Goal: Task Accomplishment & Management: Use online tool/utility

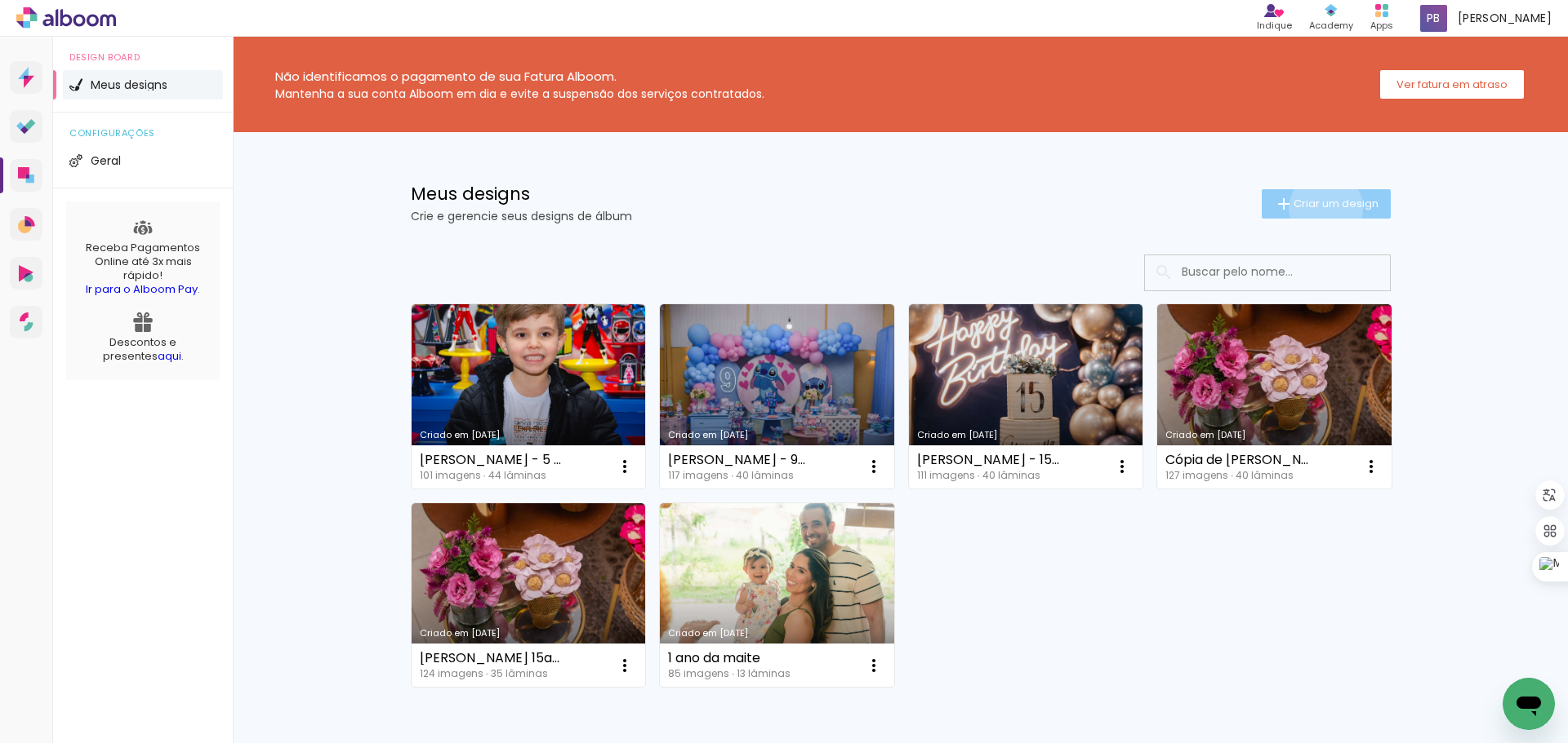
click at [1317, 208] on span "Criar um design" at bounding box center [1336, 203] width 85 height 11
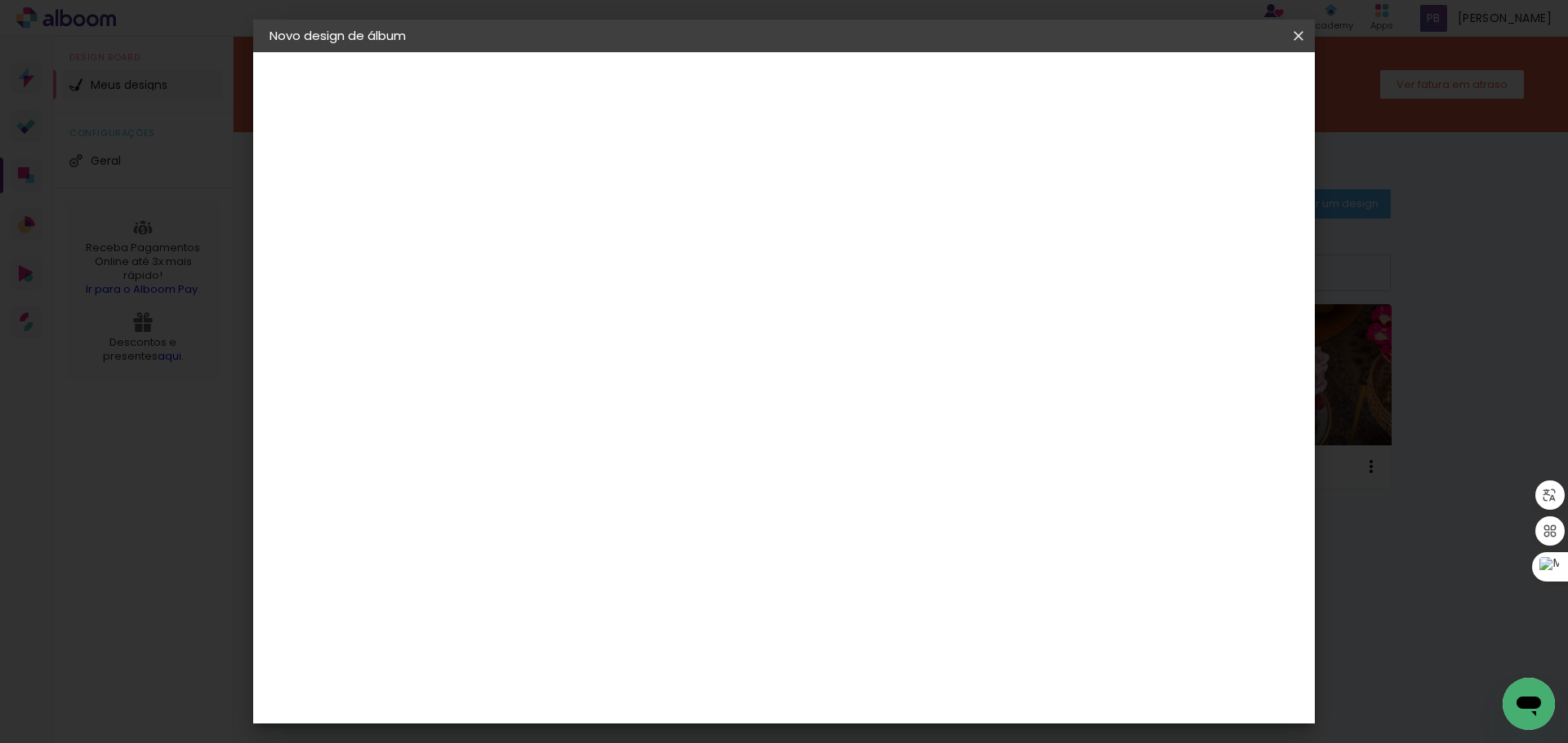
click at [1296, 24] on paper-icon-button at bounding box center [1298, 35] width 33 height 30
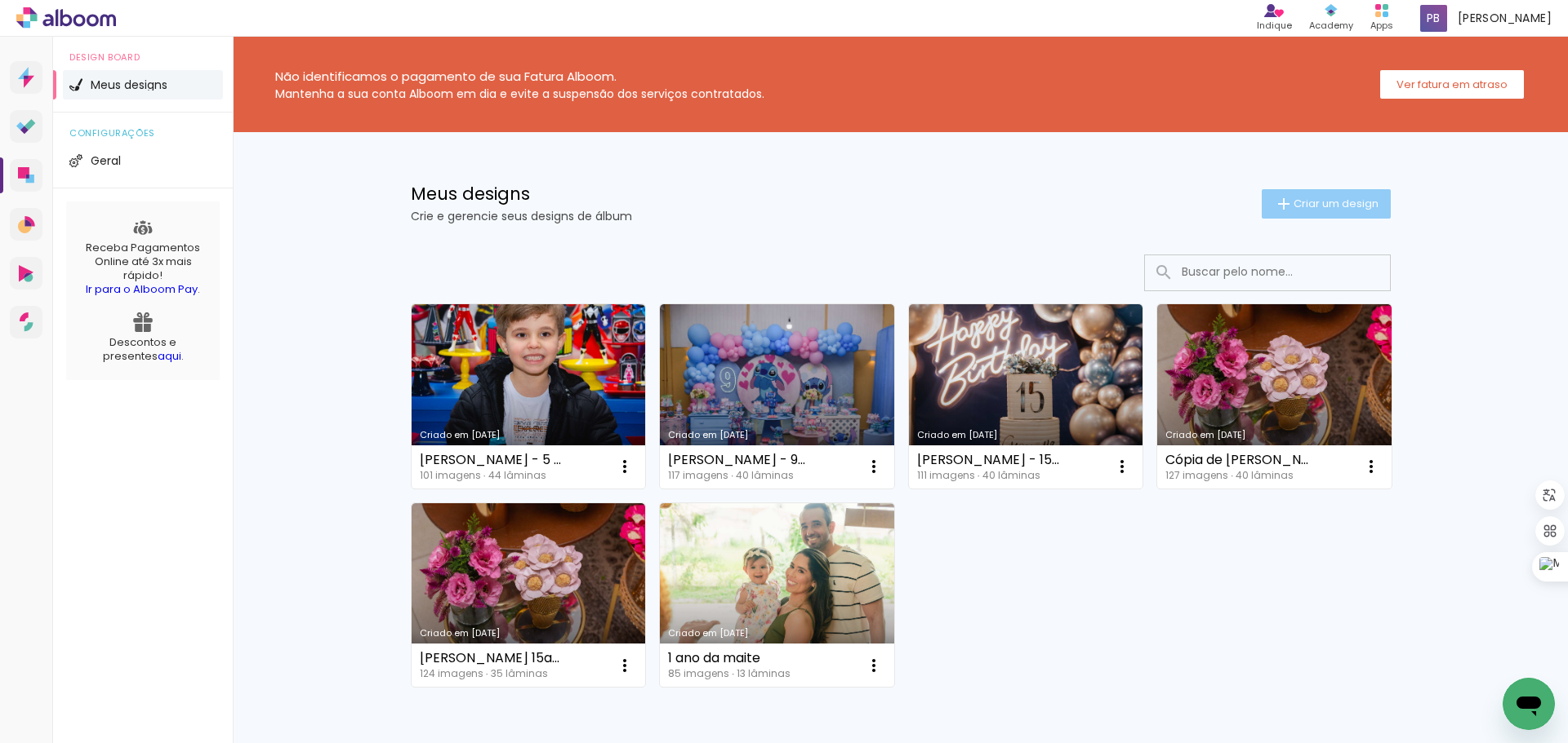
click at [1325, 200] on span "Criar um design" at bounding box center [1336, 203] width 85 height 11
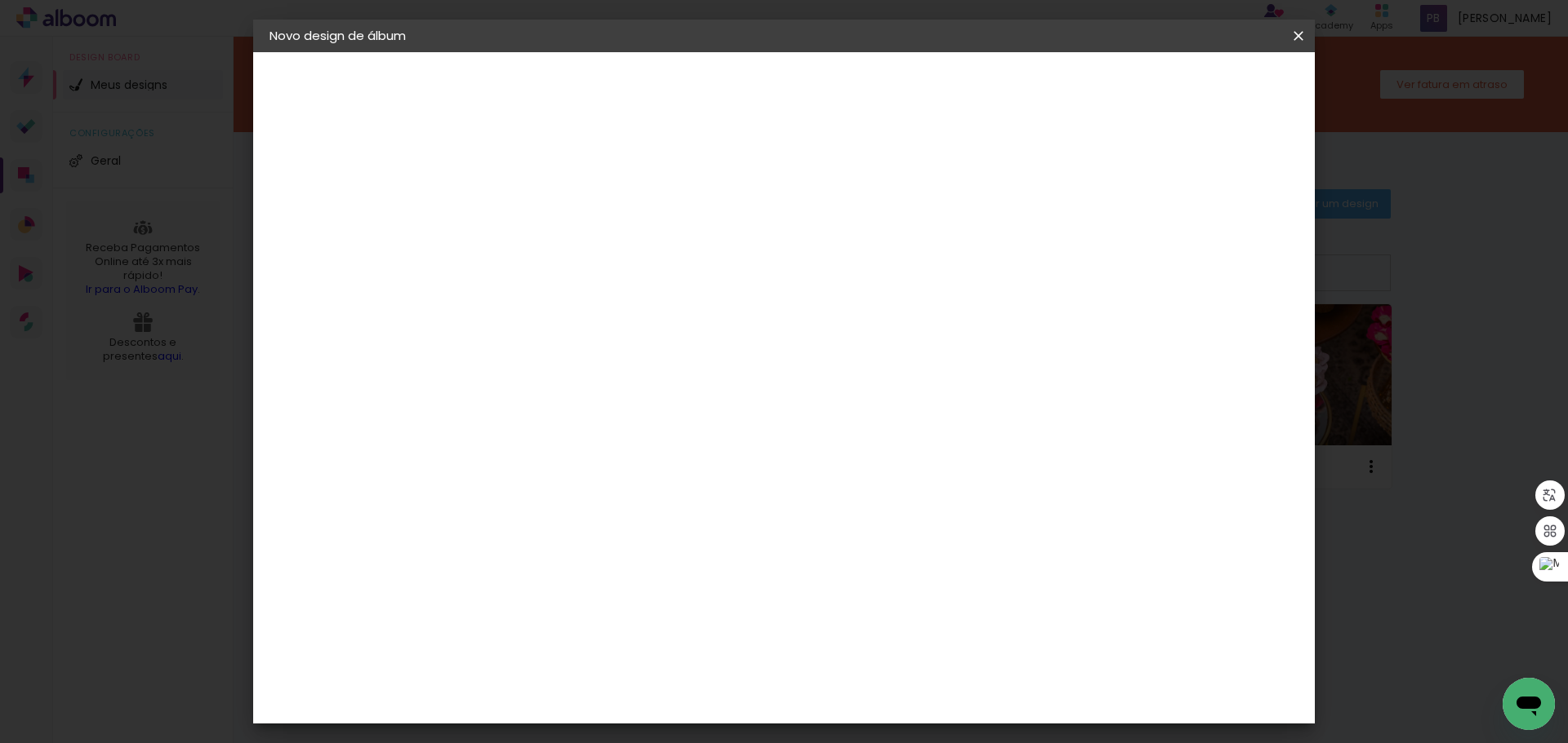
click at [537, 208] on input at bounding box center [537, 219] width 0 height 25
type input "Bodas de Prata MR"
type paper-input "Bodas de Prata MR"
click at [0, 0] on slot "Avançar" at bounding box center [0, 0] width 0 height 0
click at [533, 311] on input at bounding box center [577, 310] width 165 height 20
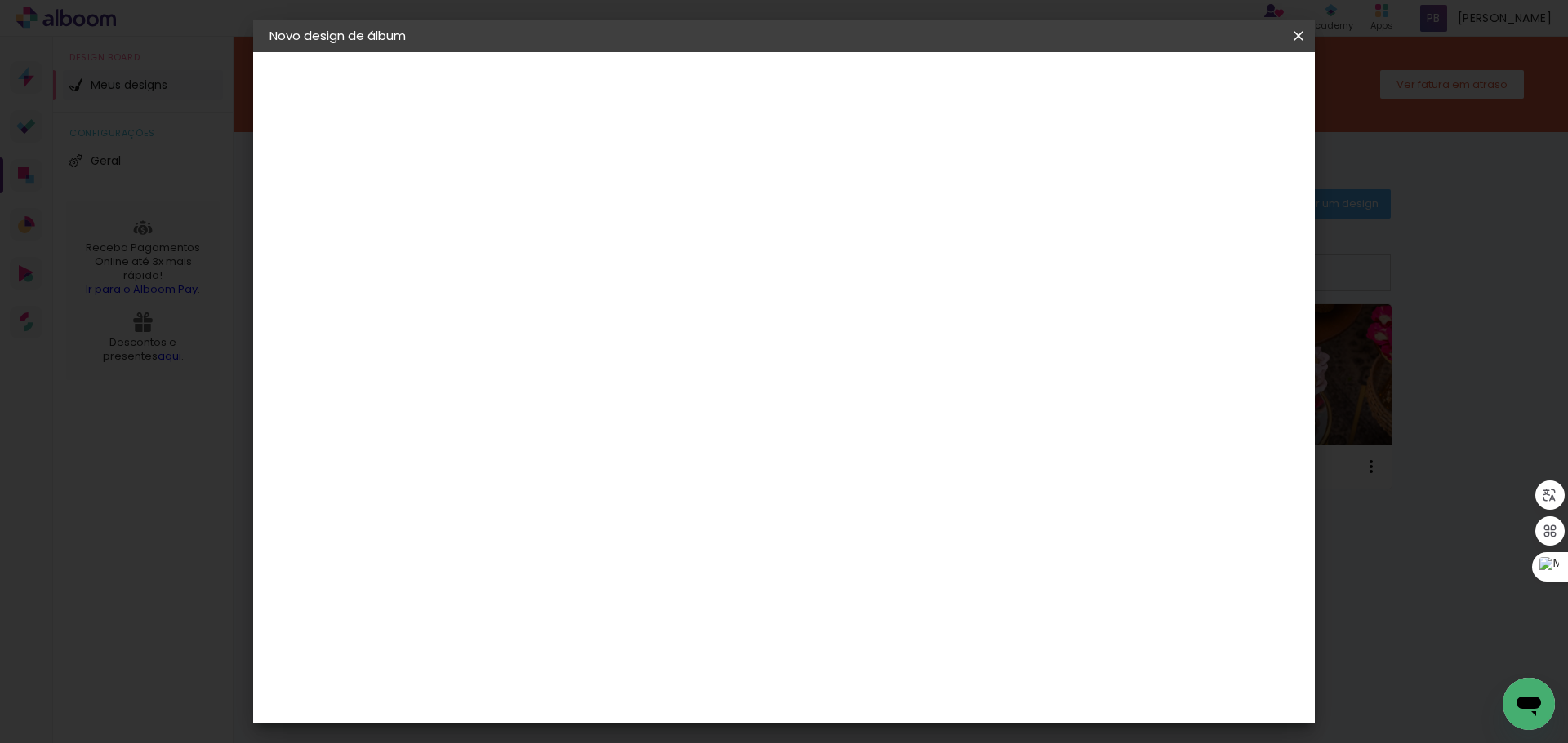
type input "go"
type paper-input "go"
click at [566, 368] on div "Go image" at bounding box center [545, 372] width 40 height 26
click at [0, 0] on slot "Avançar" at bounding box center [0, 0] width 0 height 0
click at [600, 272] on input "text" at bounding box center [568, 284] width 63 height 25
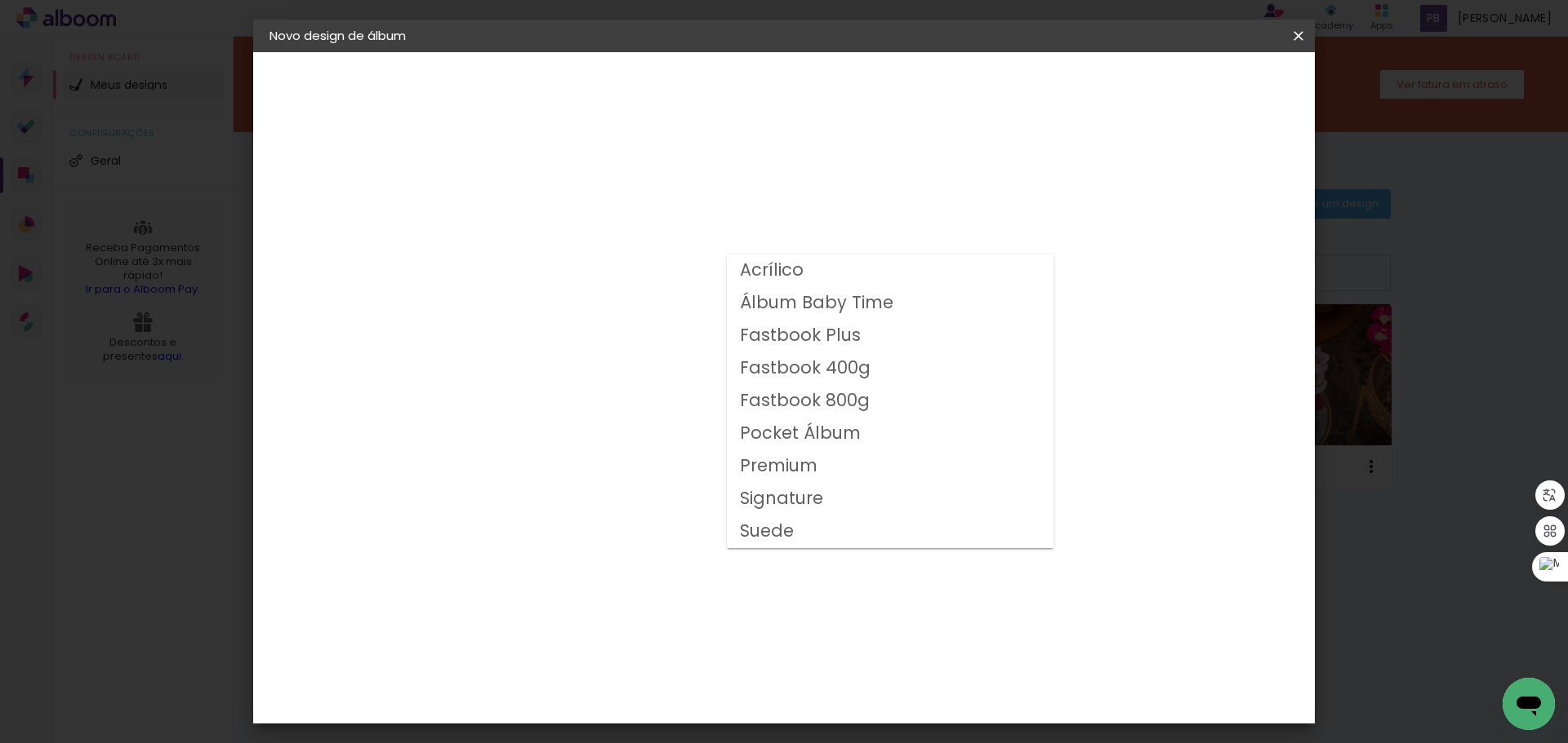
click at [0, 0] on slot "Fastbook 400g" at bounding box center [0, 0] width 0 height 0
type input "Fastbook 400g"
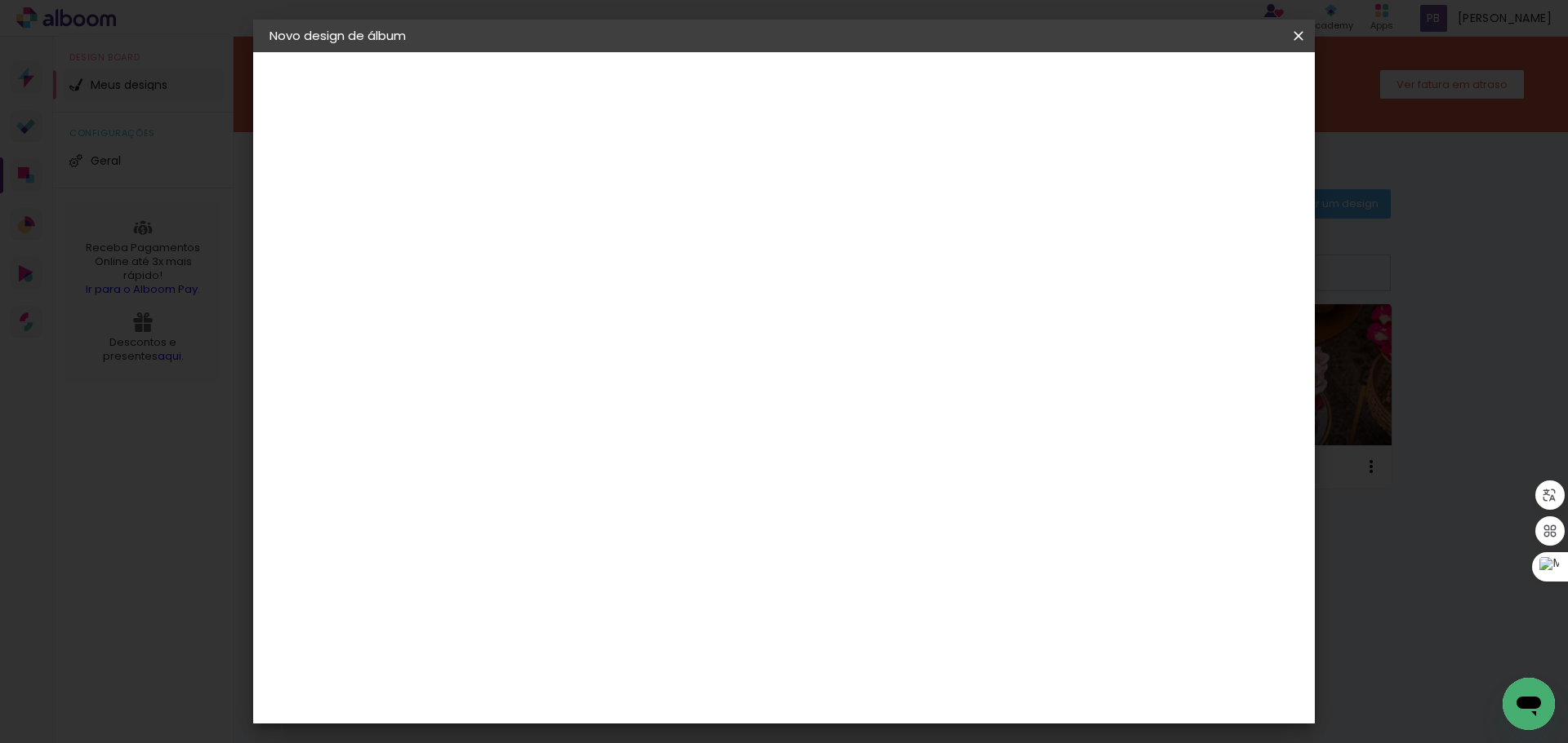
scroll to position [164, 0]
click at [646, 397] on span "30 × 25" at bounding box center [608, 418] width 76 height 43
click at [803, 76] on paper-button "Avançar" at bounding box center [762, 86] width 80 height 28
type input "1"
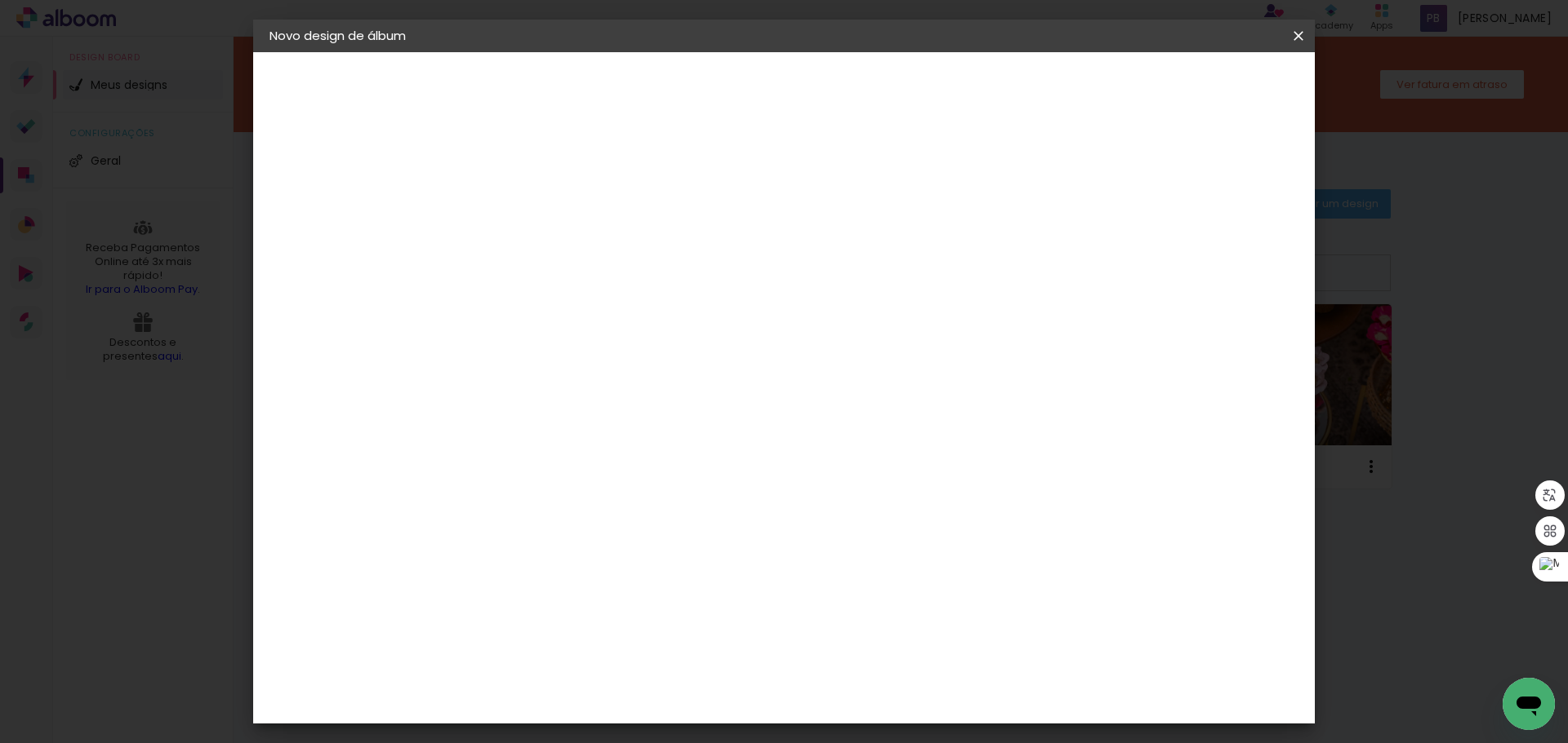
type paper-input "1"
click at [546, 182] on input "1" at bounding box center [523, 175] width 57 height 20
type input "2"
type paper-input "2"
click at [545, 168] on input "2" at bounding box center [523, 175] width 57 height 20
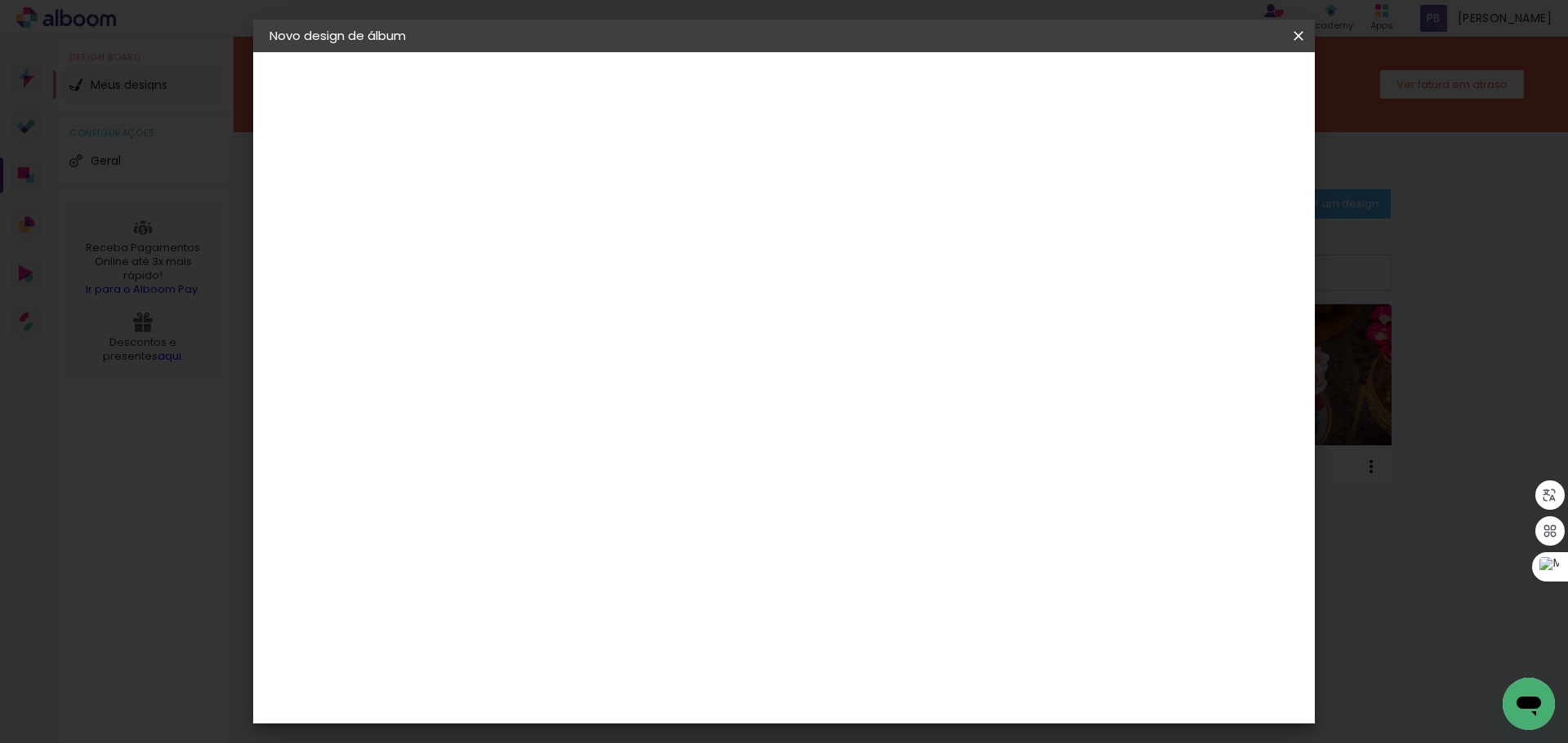
click at [1196, 87] on span "Iniciar design" at bounding box center [1159, 87] width 74 height 12
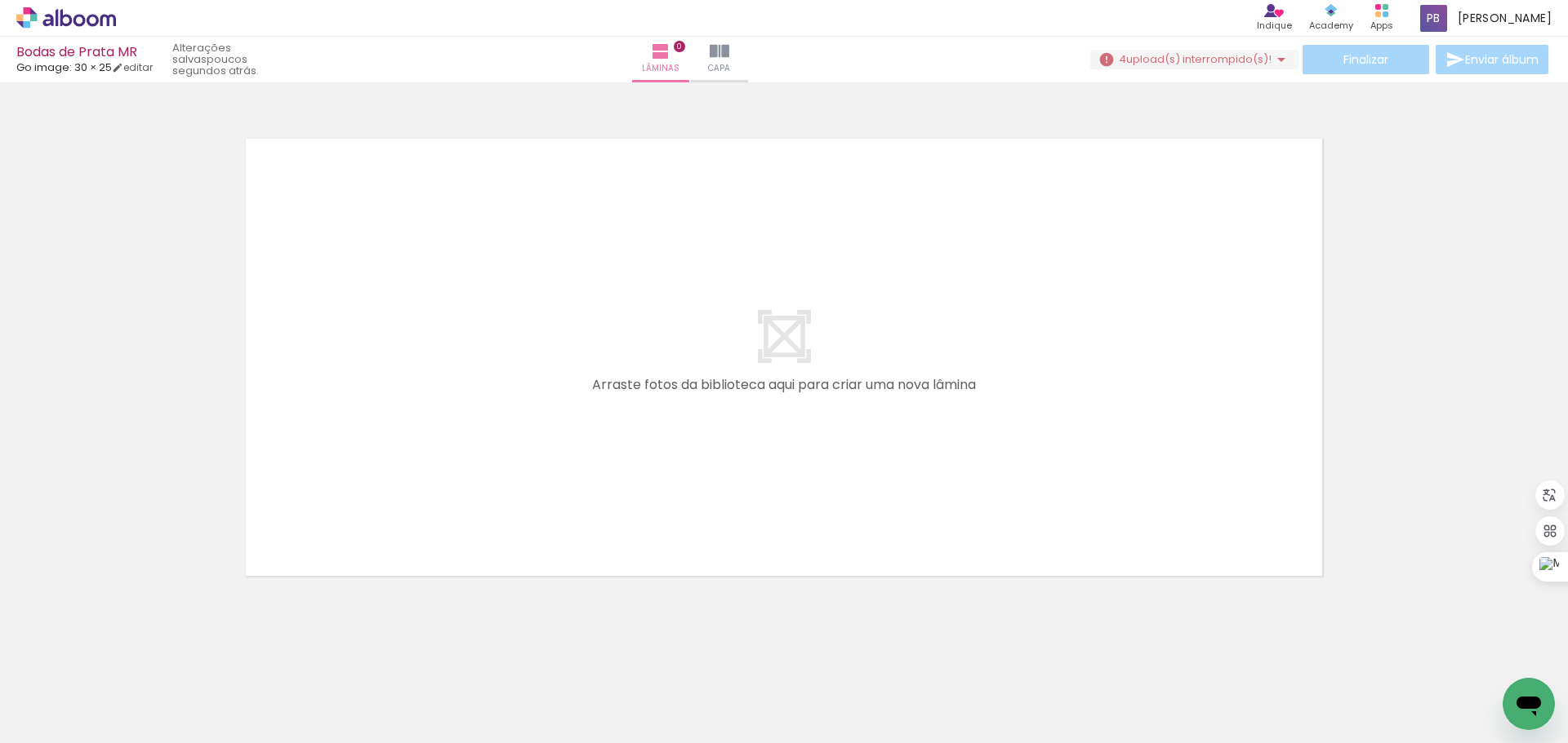
click at [1173, 51] on paper-button "4 upload(s) interrompido(s)! 92,22%" at bounding box center [1195, 59] width 209 height 19
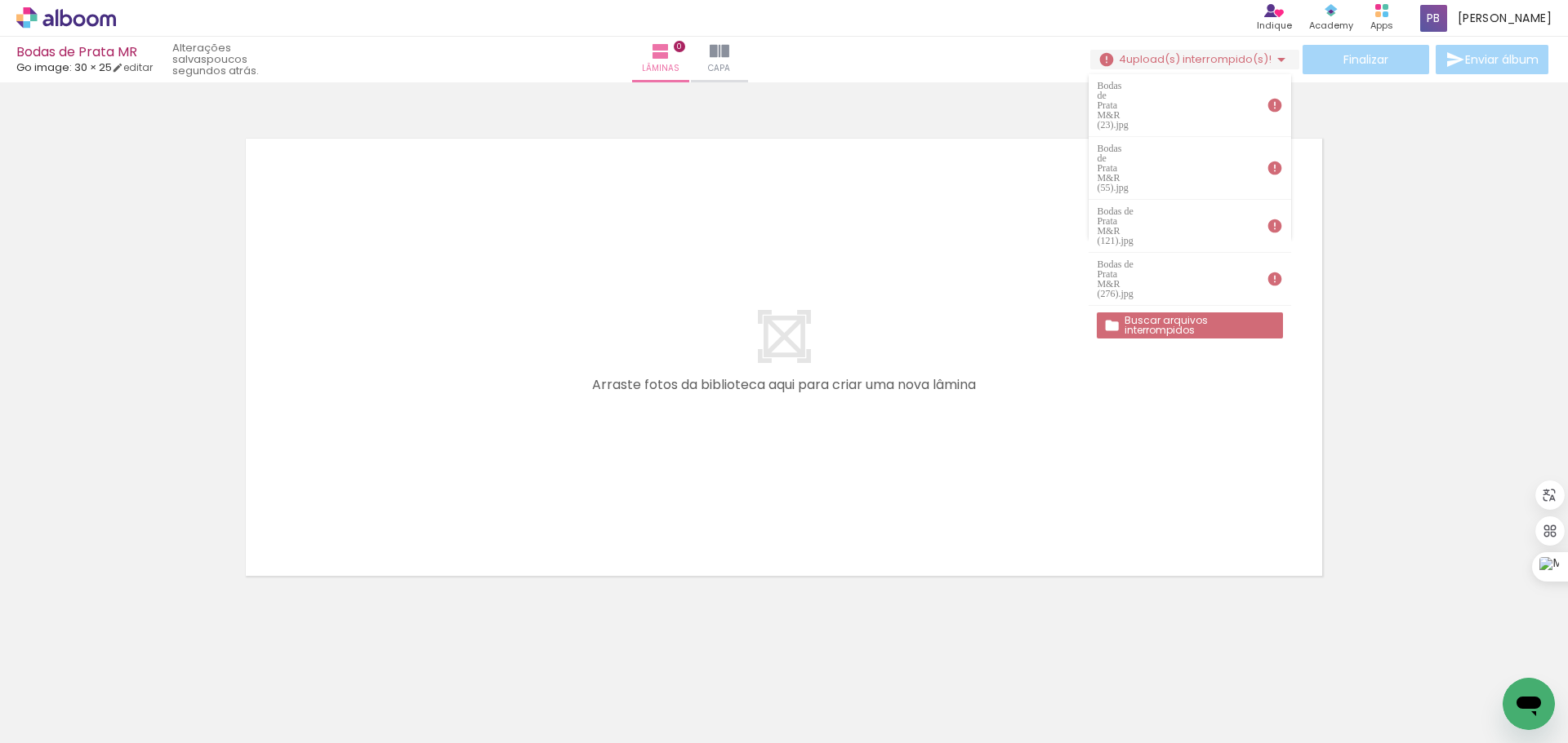
click at [1324, 657] on iron-icon at bounding box center [1317, 655] width 17 height 17
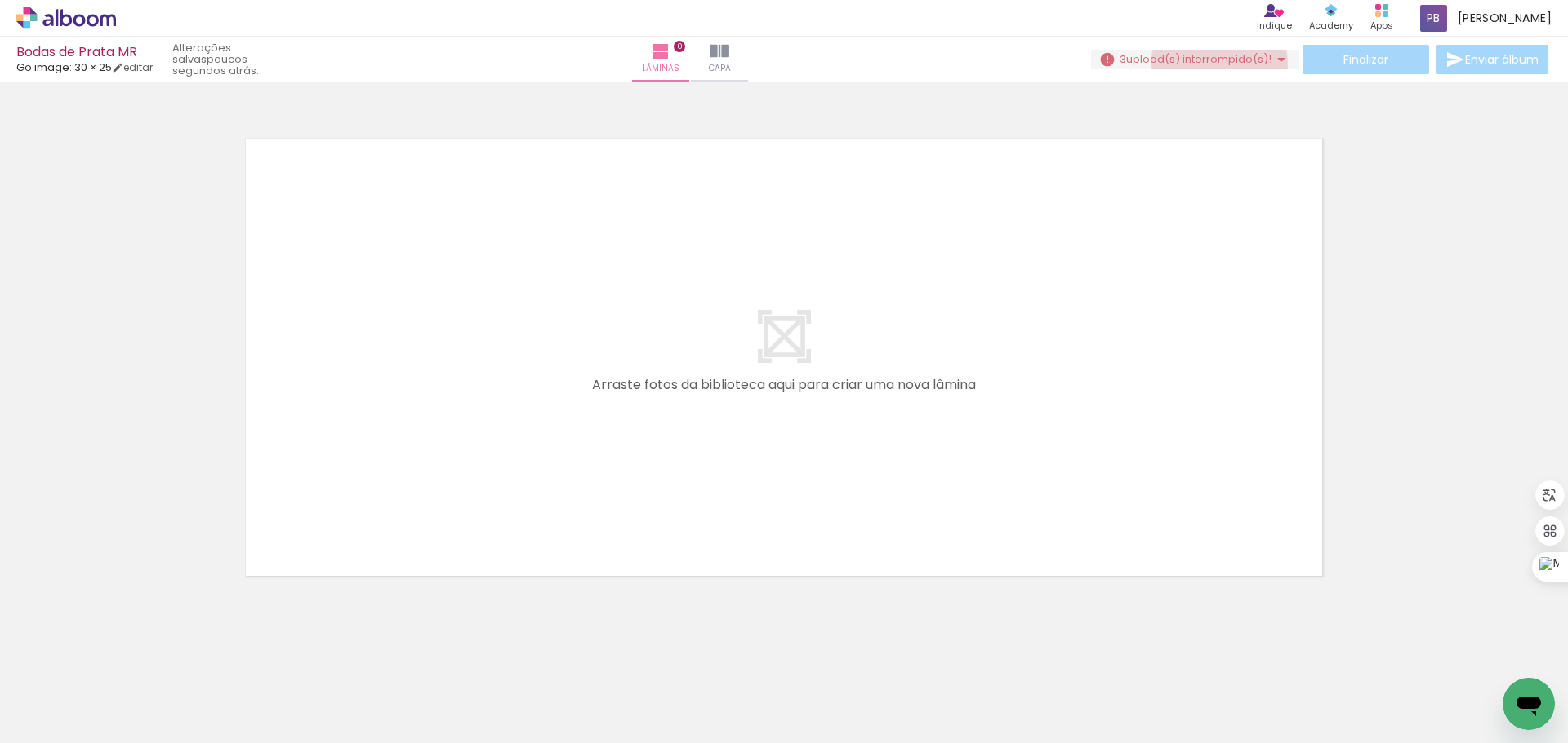
click at [1213, 64] on span "upload(s) interrompido(s)!" at bounding box center [1198, 59] width 145 height 15
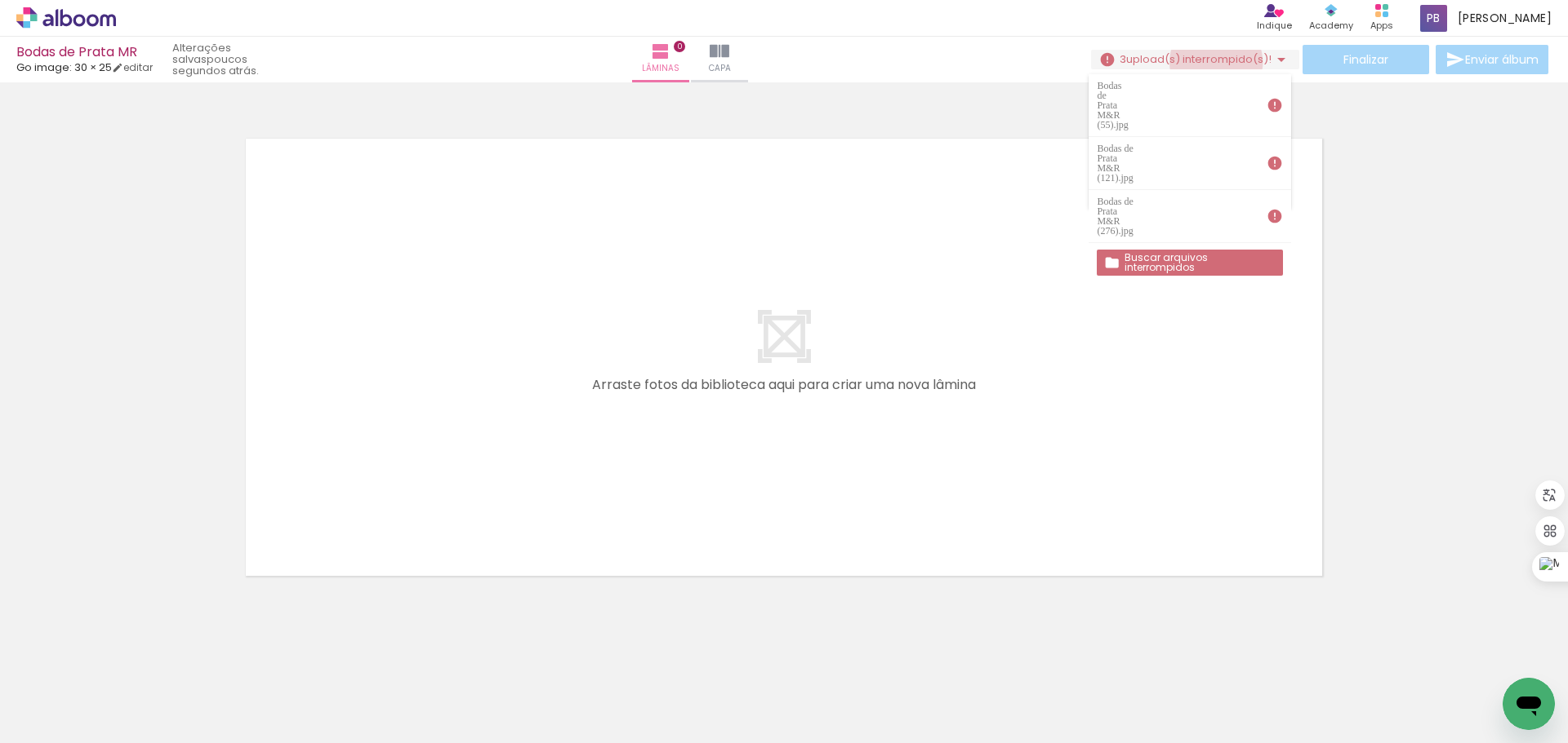
click at [1209, 62] on span "upload(s) interrompido(s)!" at bounding box center [1198, 59] width 145 height 15
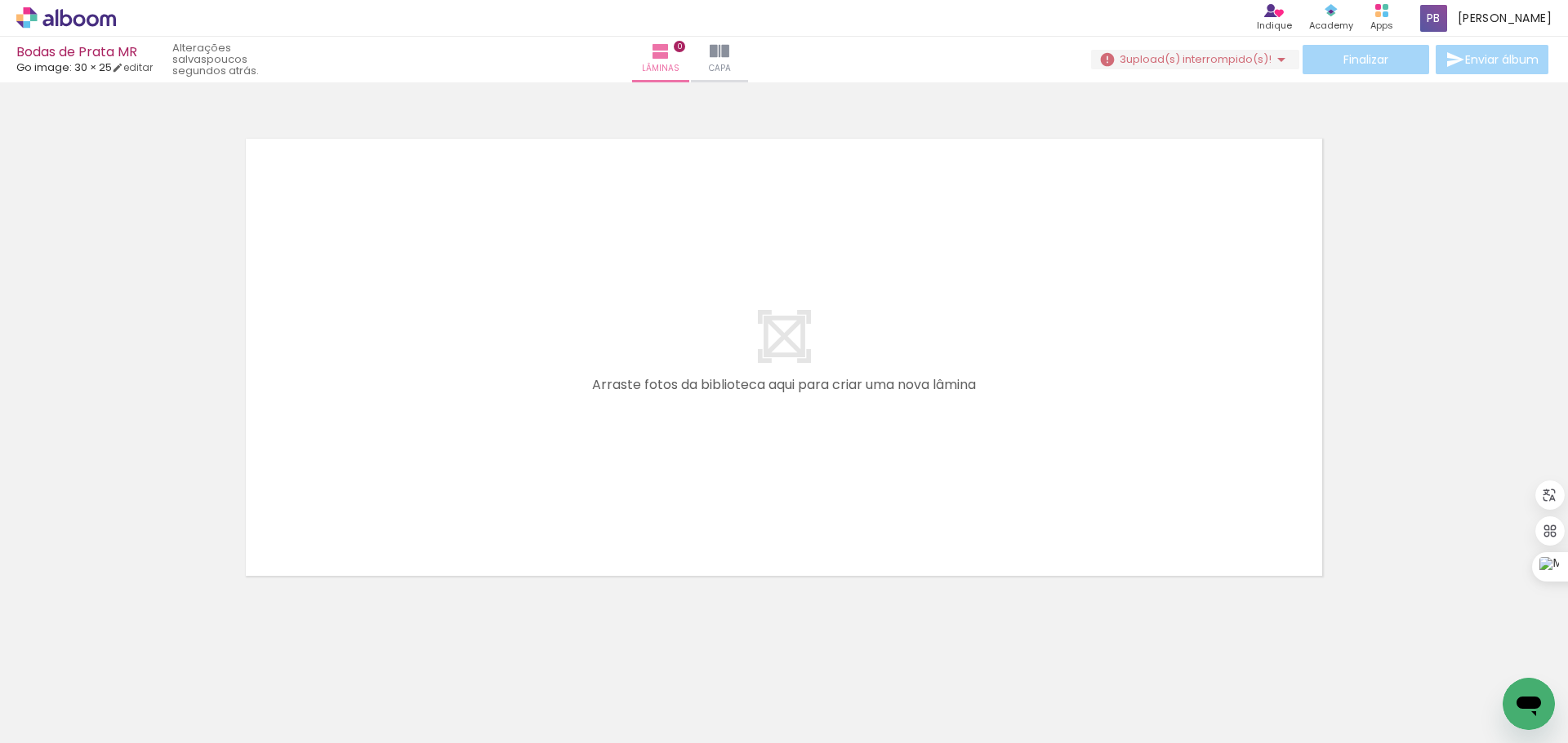
scroll to position [0, 1700]
click at [1236, 57] on span "upload(s) interrompido(s)!" at bounding box center [1198, 59] width 145 height 15
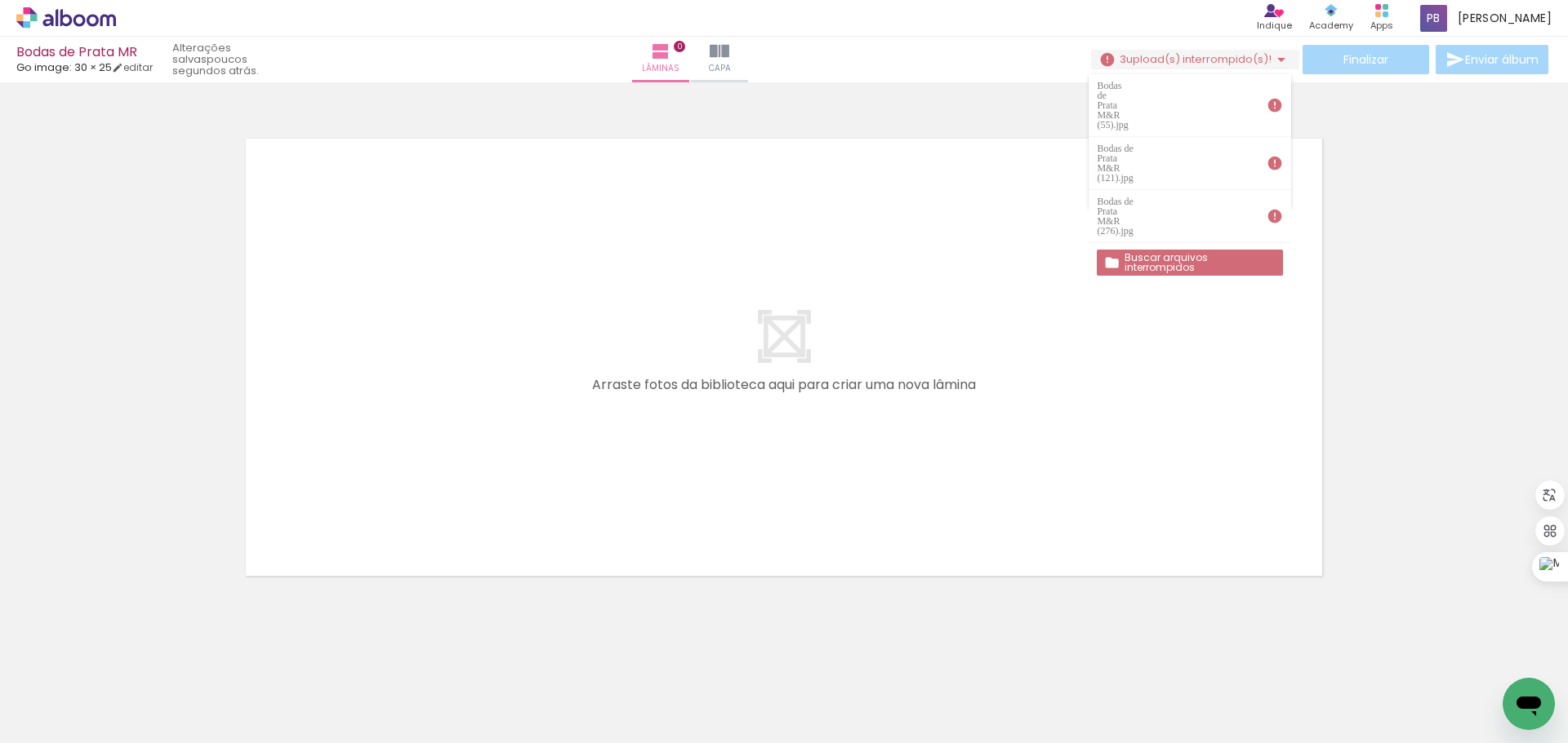
click at [1186, 57] on span "upload(s) interrompido(s)!" at bounding box center [1198, 59] width 145 height 15
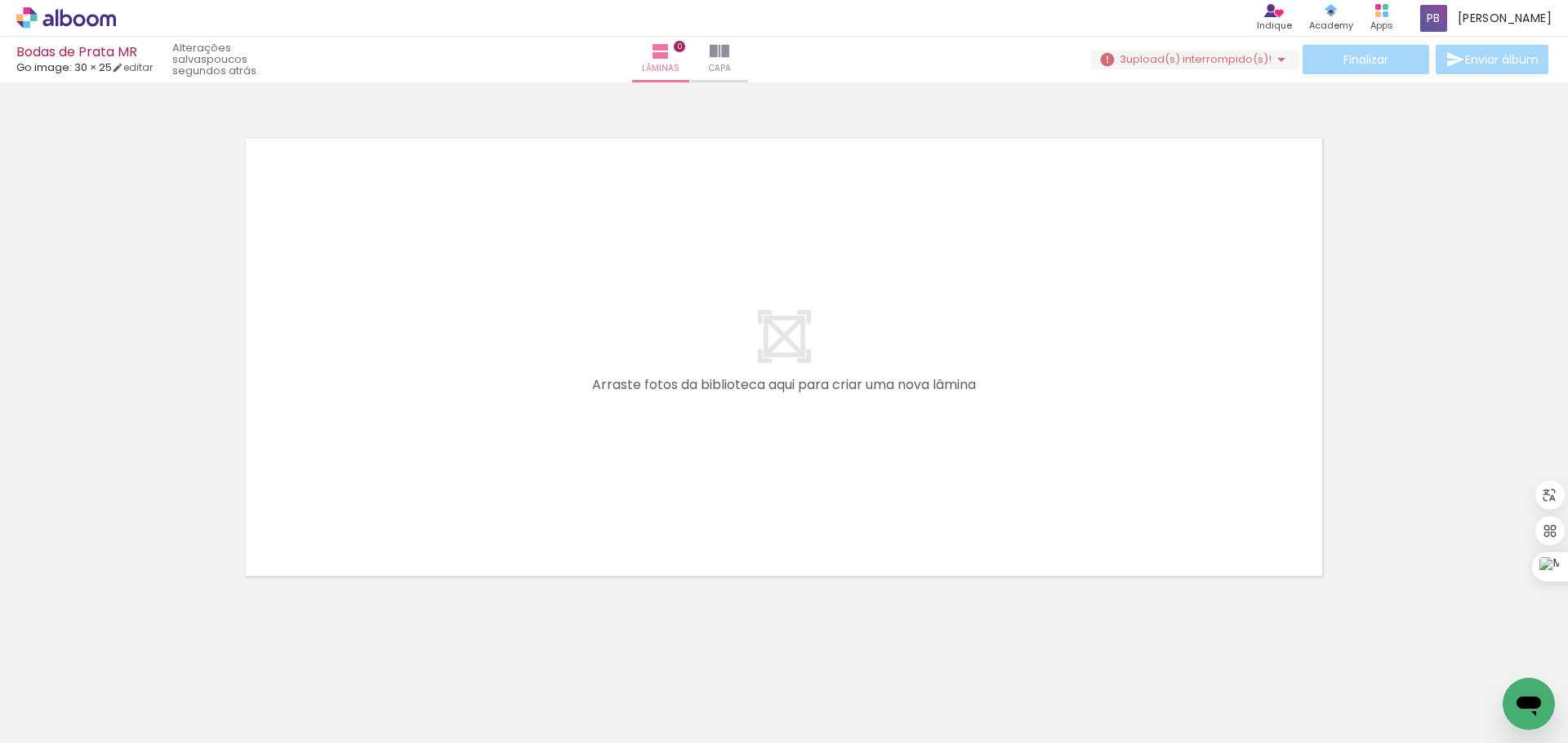
scroll to position [0, 6710]
click at [1253, 57] on span "upload(s) interrompido(s)!" at bounding box center [1198, 59] width 145 height 15
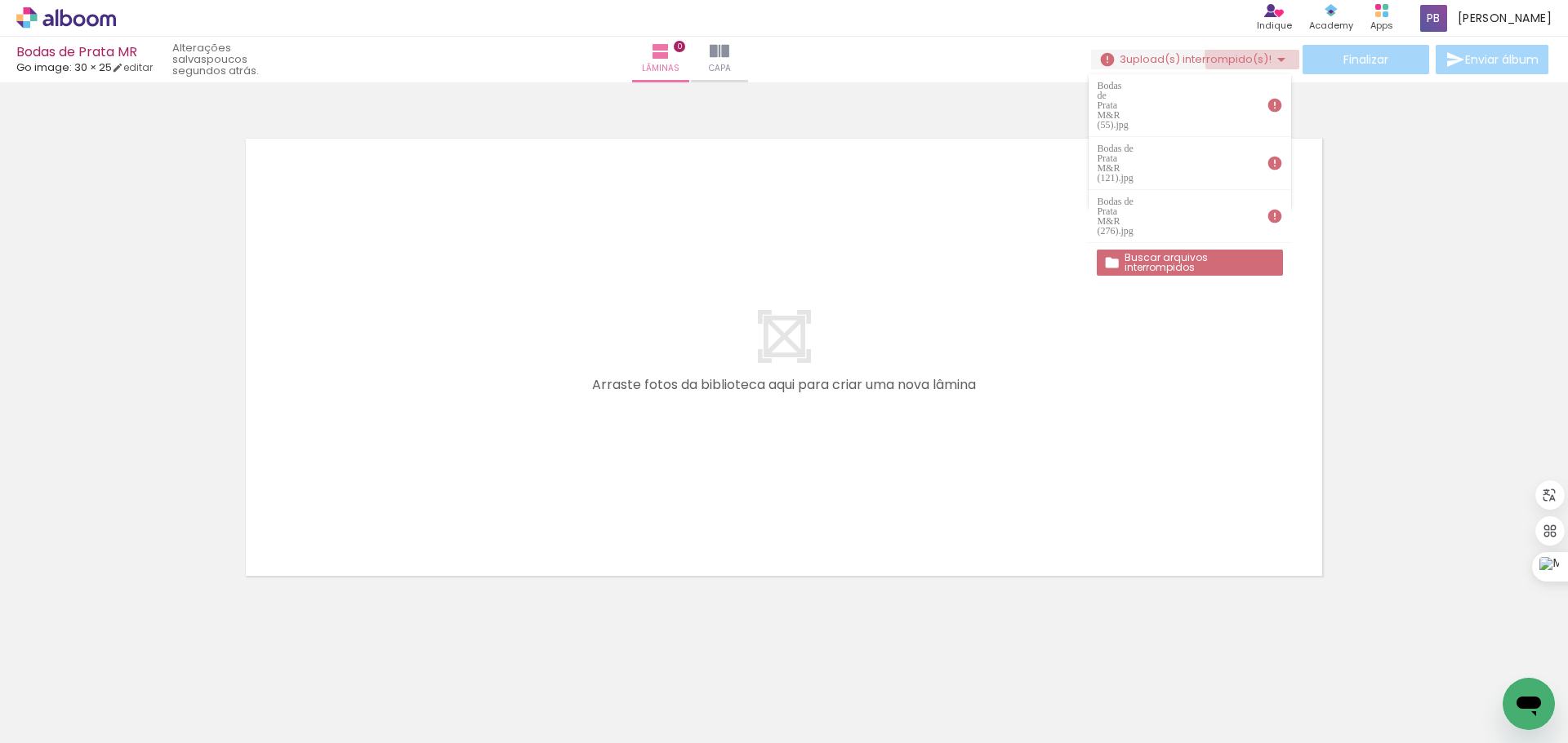
click at [1252, 57] on span "upload(s) interrompido(s)!" at bounding box center [1198, 59] width 145 height 15
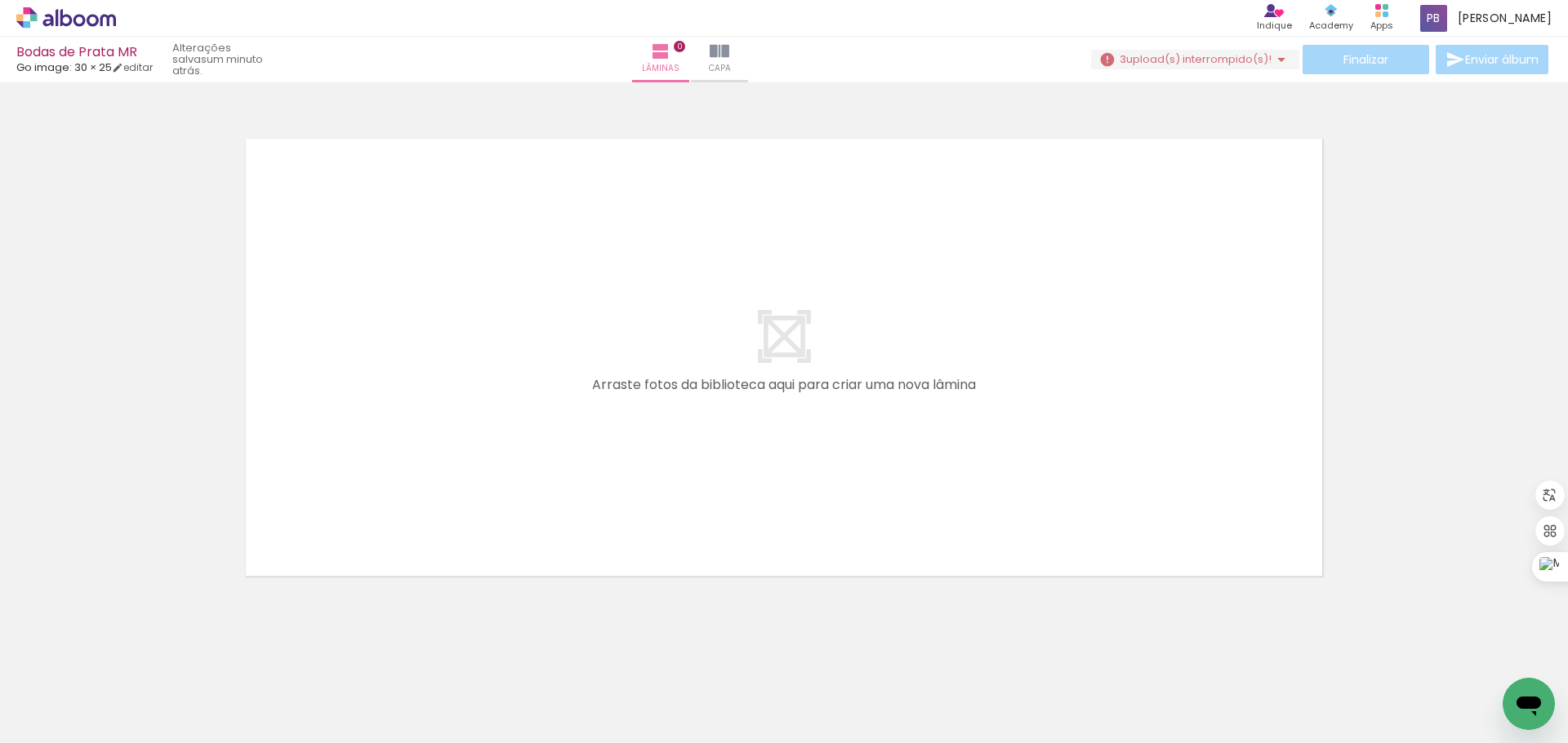
click at [1196, 655] on iron-icon at bounding box center [1191, 655] width 17 height 17
click at [1233, 57] on span "upload(s) interrompido(s)!" at bounding box center [1198, 59] width 145 height 15
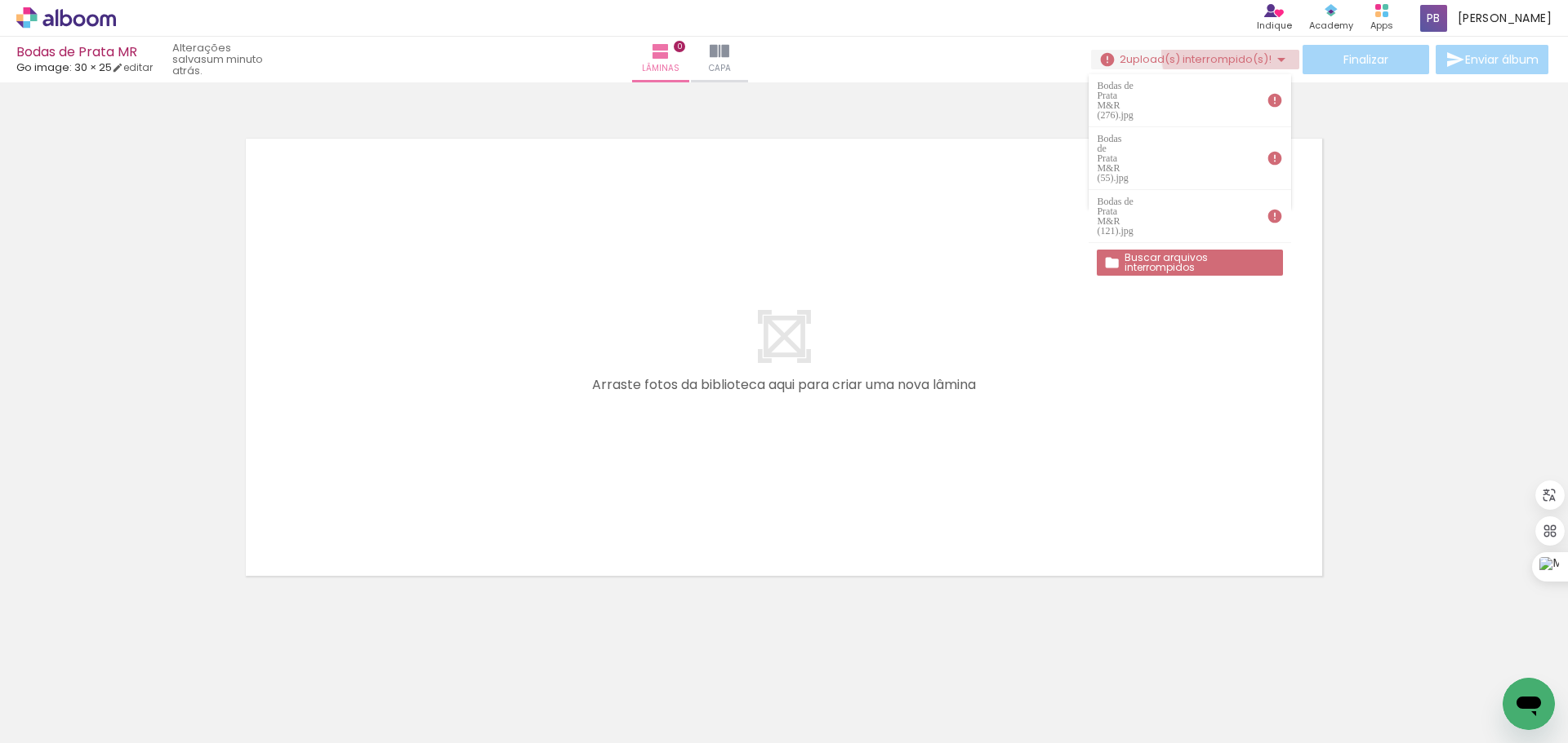
click at [1229, 51] on span "upload(s) interrompido(s)!" at bounding box center [1198, 59] width 145 height 15
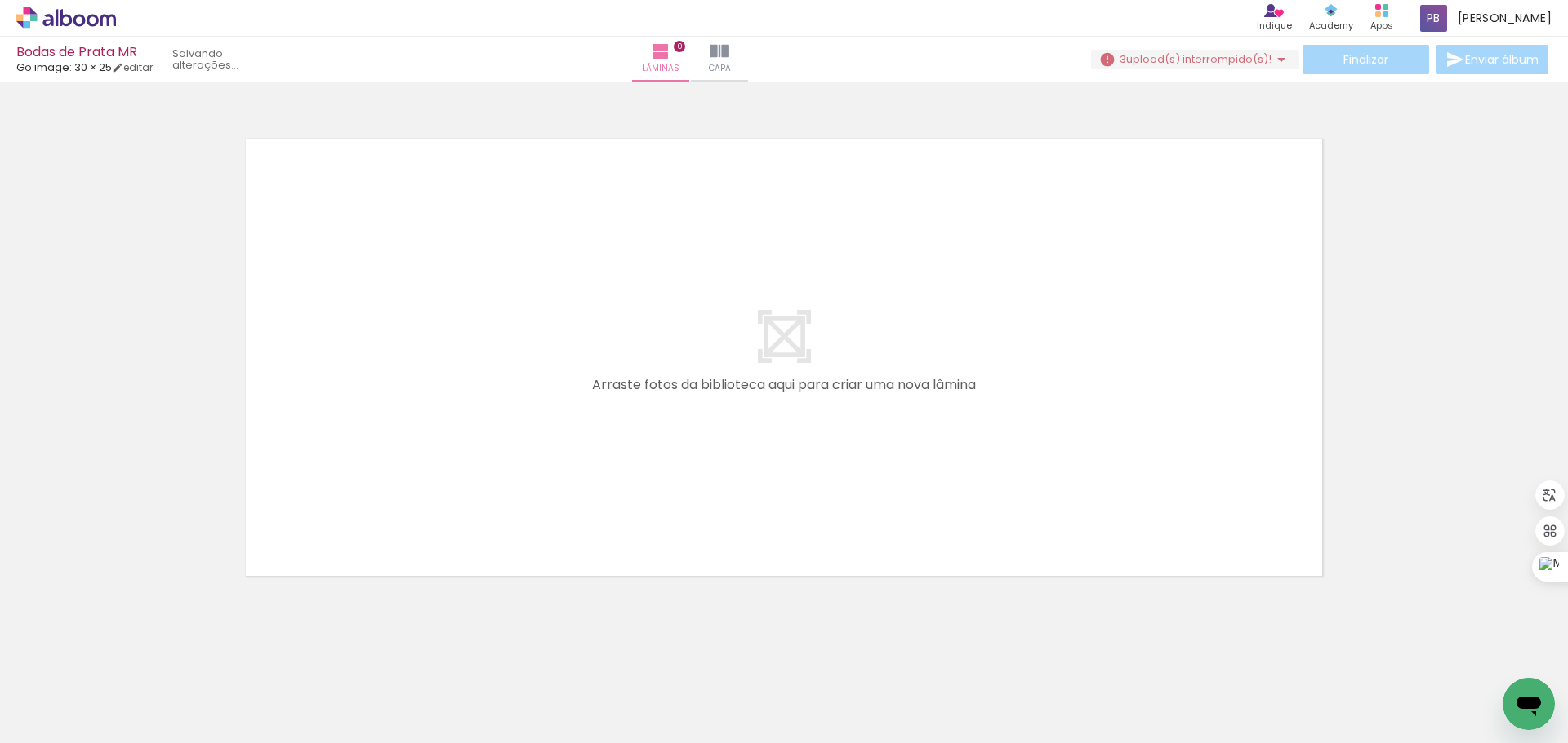
scroll to position [0, 7076]
click at [1290, 662] on iron-icon at bounding box center [1282, 655] width 17 height 17
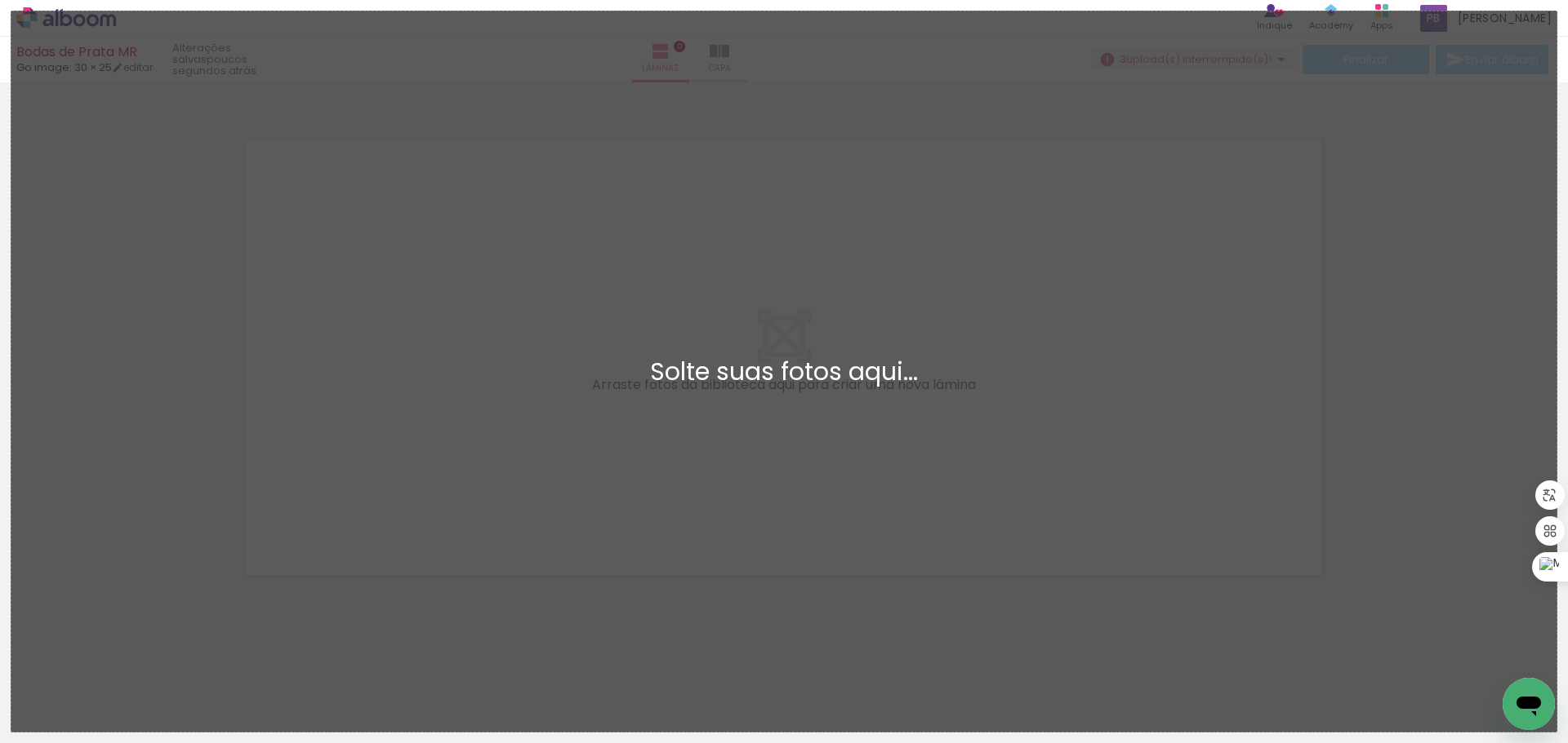
click at [935, 140] on div "Adicionar Fotos Solte suas fotos aqui..." at bounding box center [784, 372] width 1545 height 720
